Goal: Task Accomplishment & Management: Manage account settings

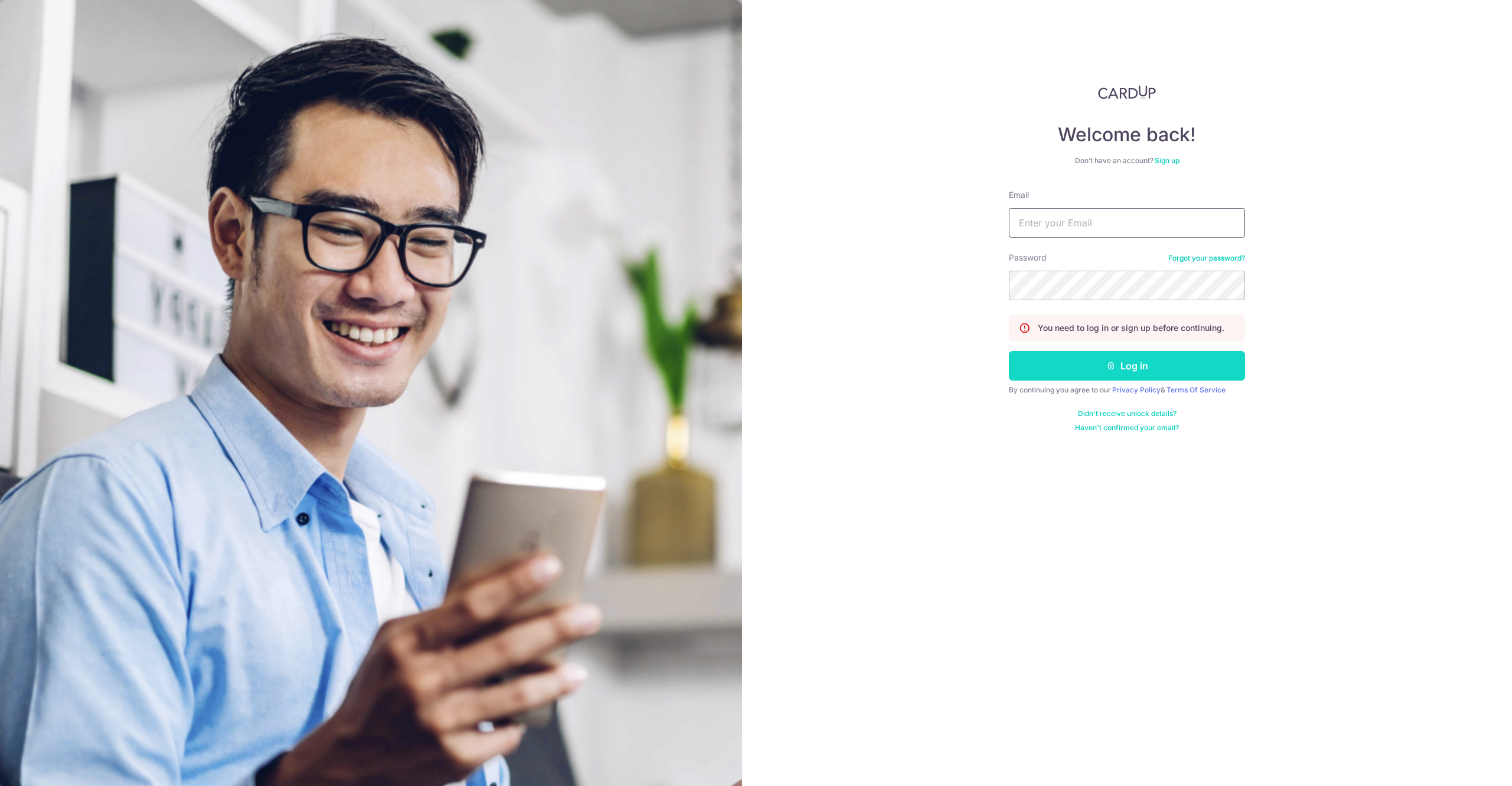
type input "[EMAIL_ADDRESS][DOMAIN_NAME]"
click at [1064, 369] on button "Log in" at bounding box center [1127, 366] width 236 height 30
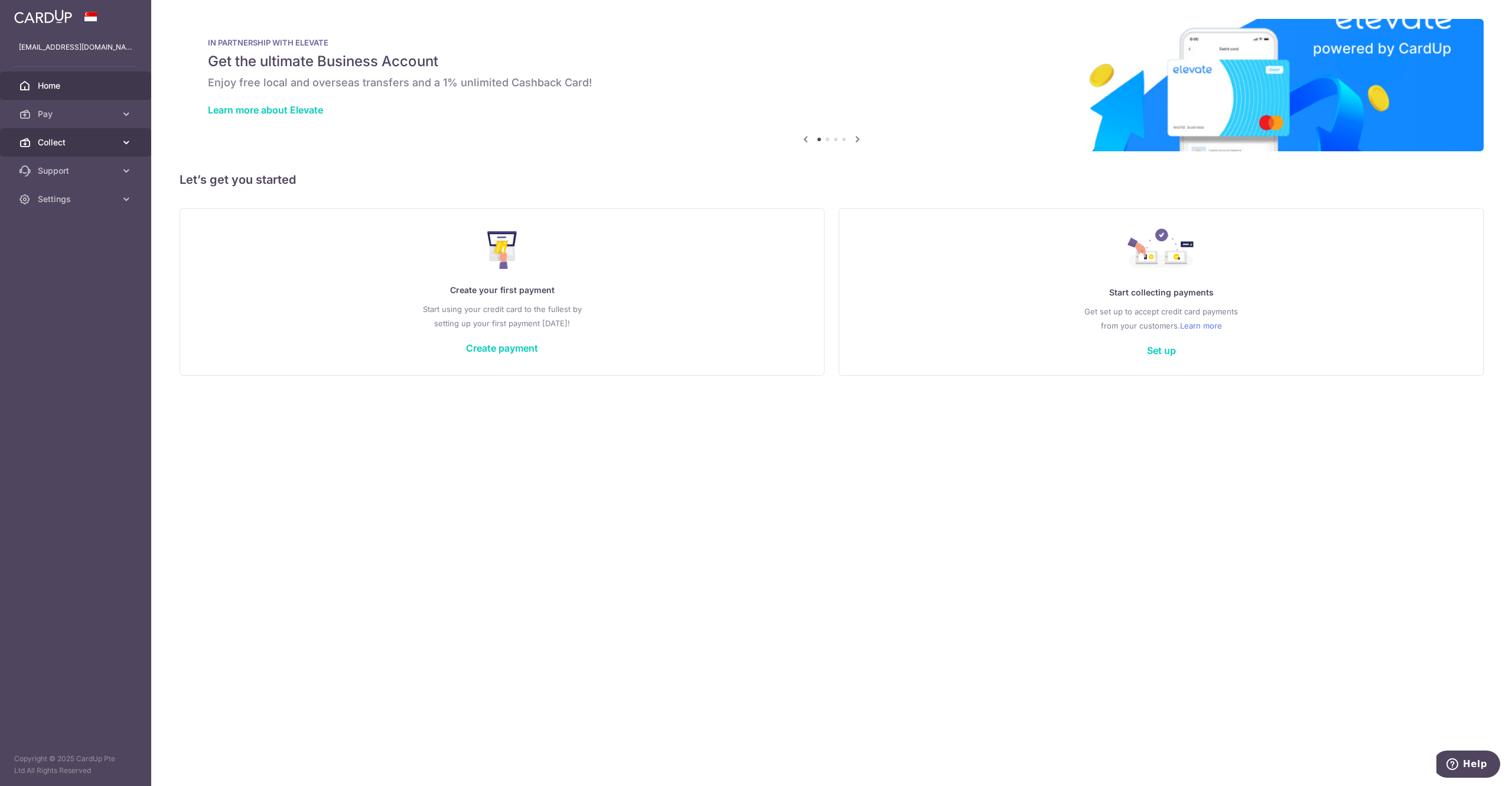
click at [32, 141] on link "Collect" at bounding box center [76, 142] width 151 height 29
click at [53, 161] on link "Dashboard" at bounding box center [76, 171] width 151 height 29
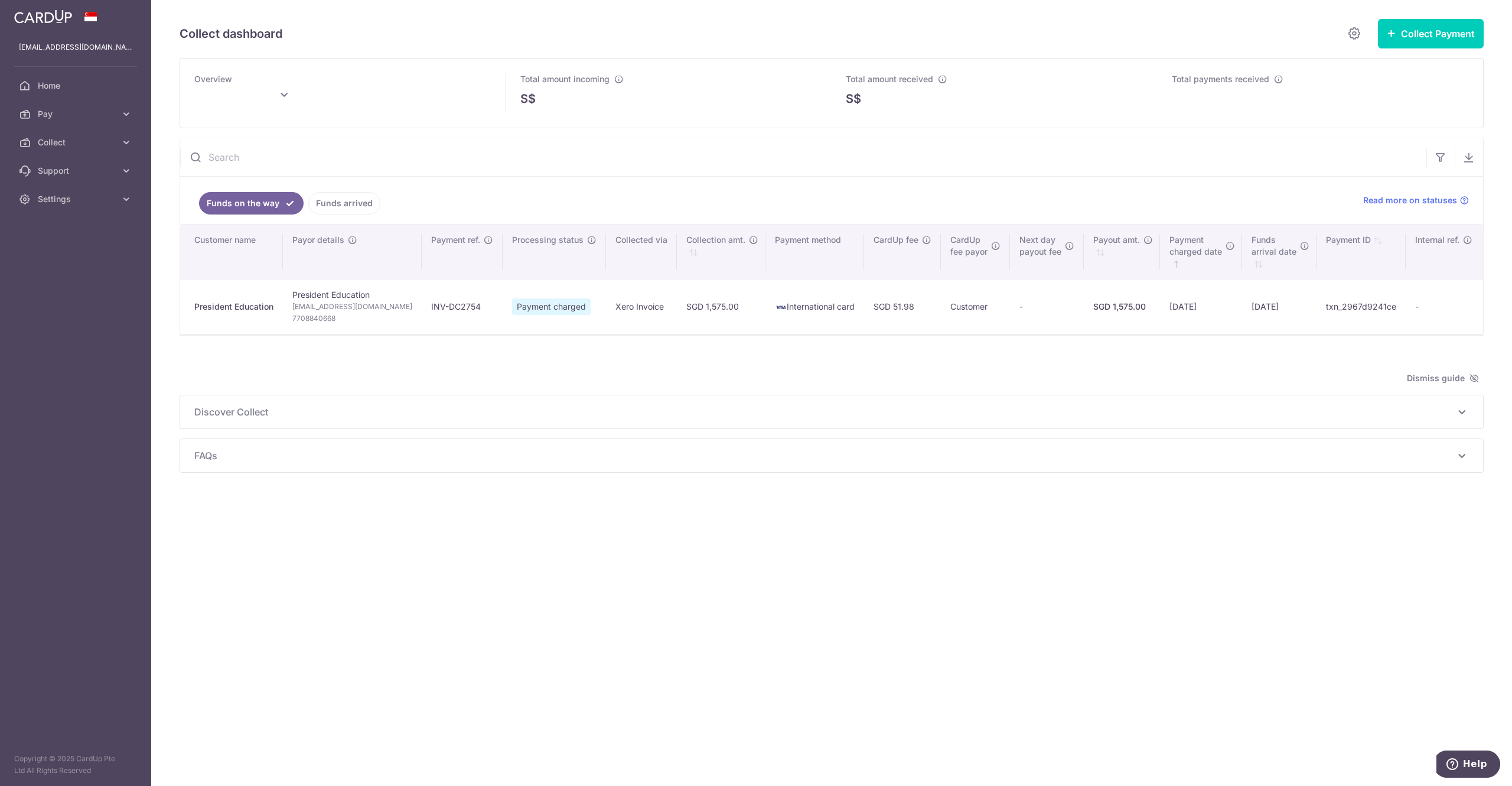
type input "[DATE]"
